Goal: Task Accomplishment & Management: Use online tool/utility

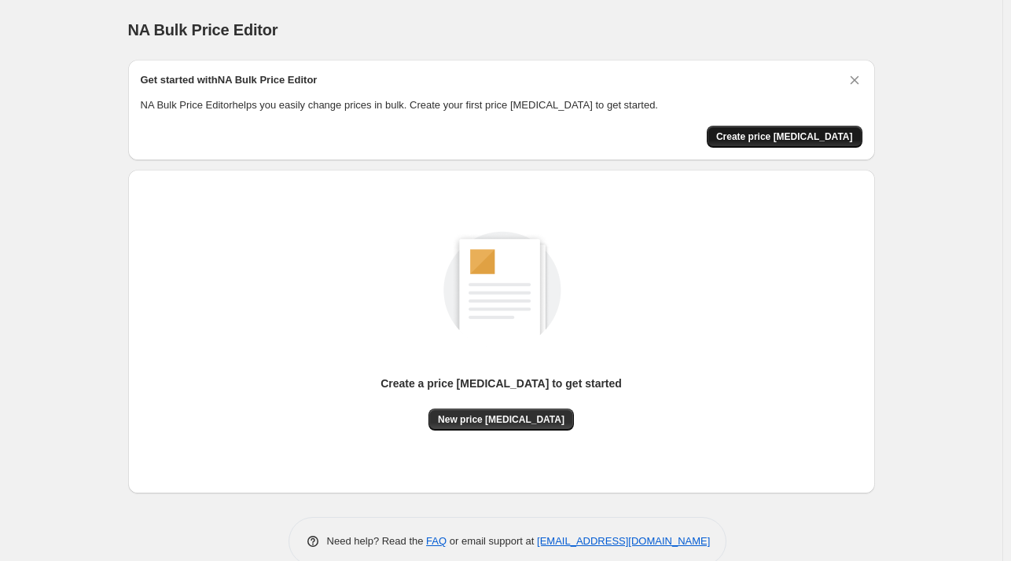
click at [770, 131] on span "Create price [MEDICAL_DATA]" at bounding box center [784, 137] width 137 height 13
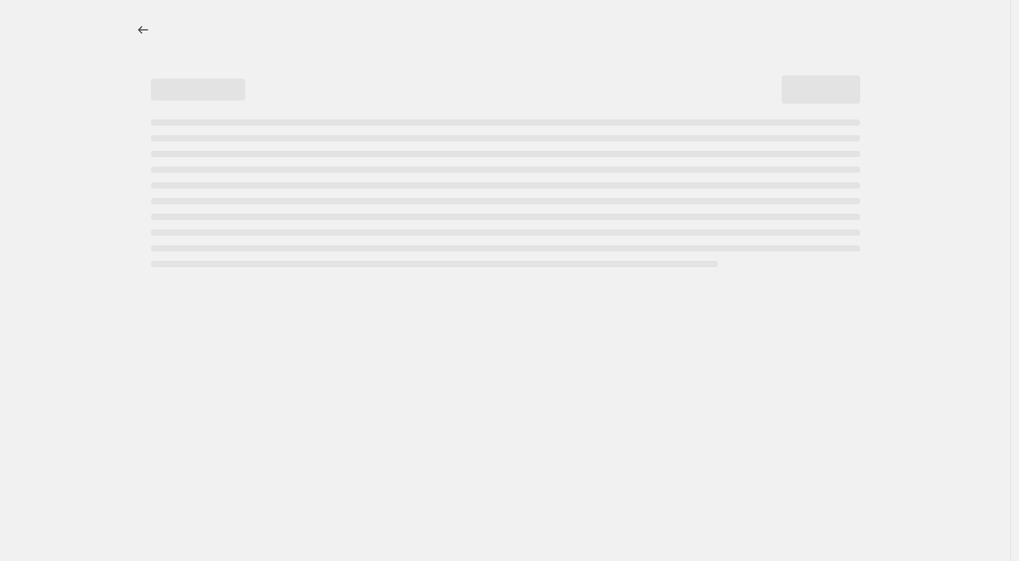
select select "percentage"
